Goal: Task Accomplishment & Management: Manage account settings

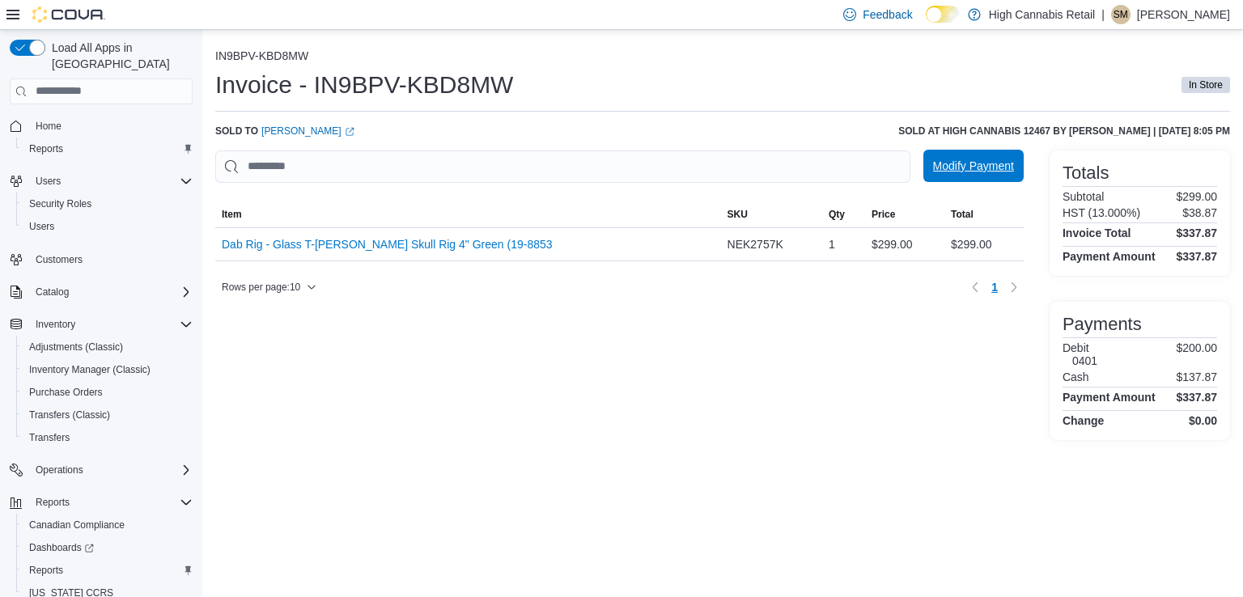
click at [952, 175] on span "Modify Payment" at bounding box center [973, 166] width 81 height 32
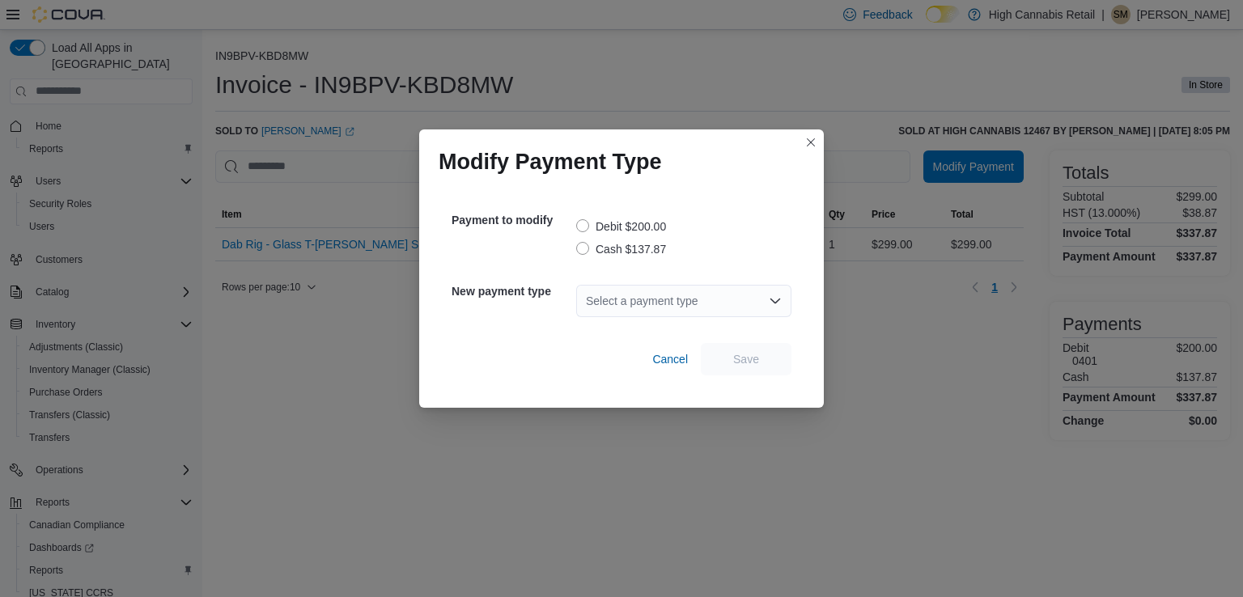
click at [653, 233] on label "Debit $200.00" at bounding box center [621, 226] width 90 height 19
click at [647, 249] on label "Cash $137.87" at bounding box center [621, 249] width 90 height 19
click at [742, 312] on div "Select a payment type" at bounding box center [683, 301] width 215 height 32
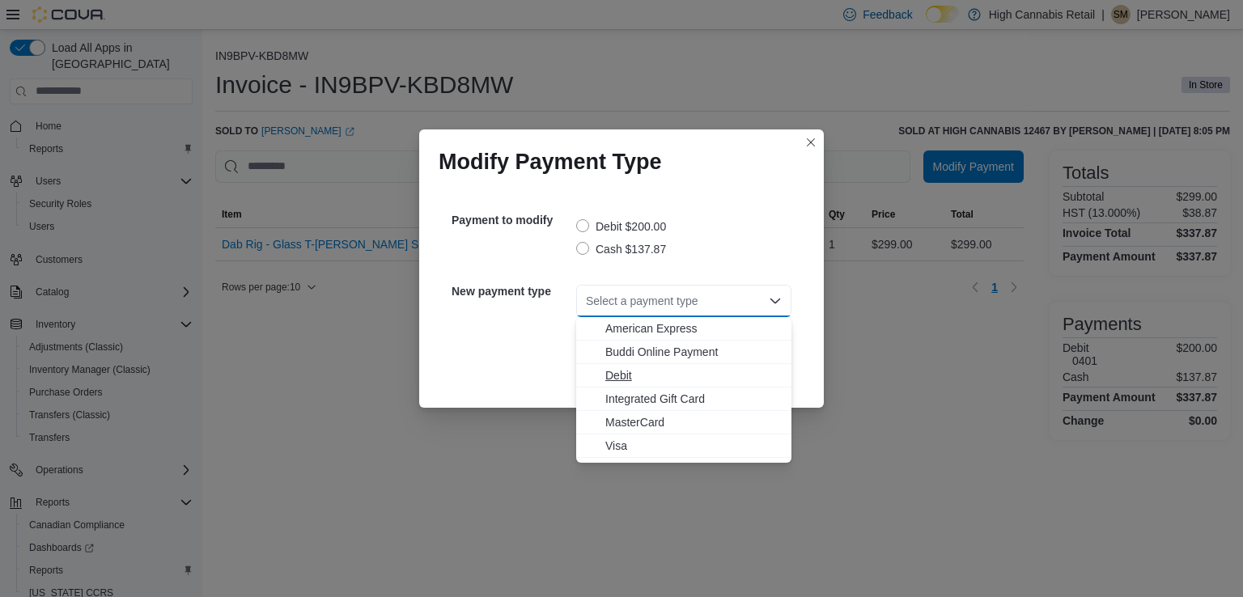
click at [634, 380] on span "Debit" at bounding box center [694, 376] width 176 height 16
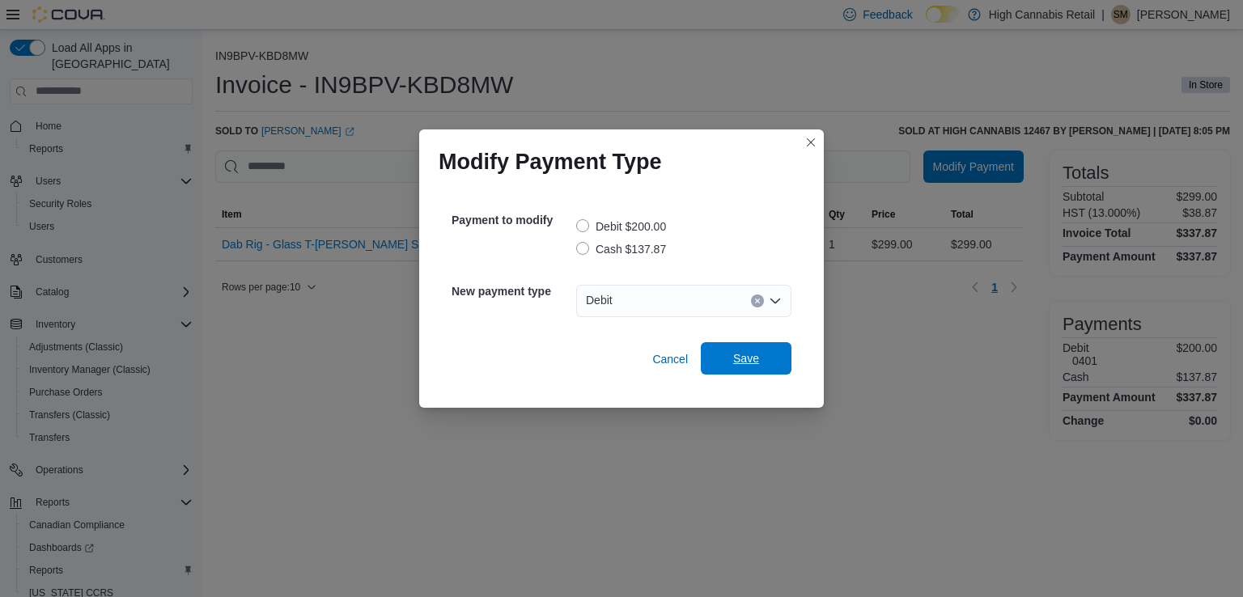
click at [747, 365] on span "Save" at bounding box center [746, 359] width 26 height 16
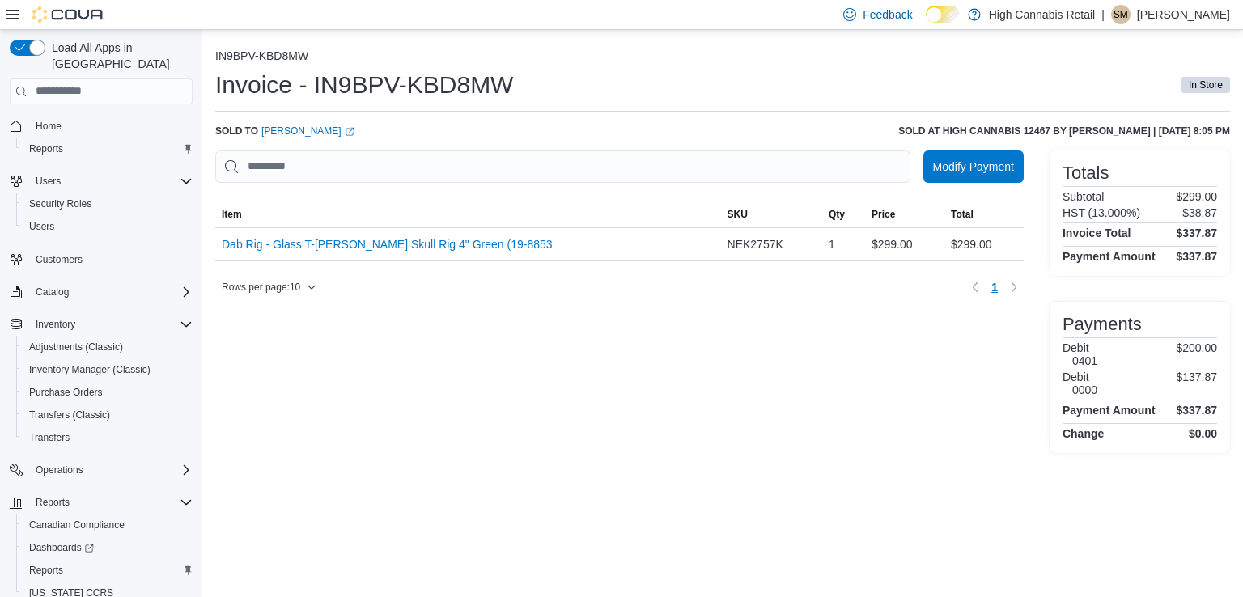
click at [385, 140] on div "IN9BPV-KBD8MW Invoice - IN9BPV-KBD8MW In Store Sold to [PERSON_NAME] (opens in …" at bounding box center [722, 251] width 1015 height 404
click at [515, 350] on div "Modify Payment Sorting MemoryTable from EuiInMemoryTable; Page 1 of 1. Item SKU…" at bounding box center [619, 302] width 809 height 303
click at [887, 53] on ol "IN9BPV-KBD8MW" at bounding box center [722, 57] width 1015 height 16
